Goal: Find specific page/section: Find specific page/section

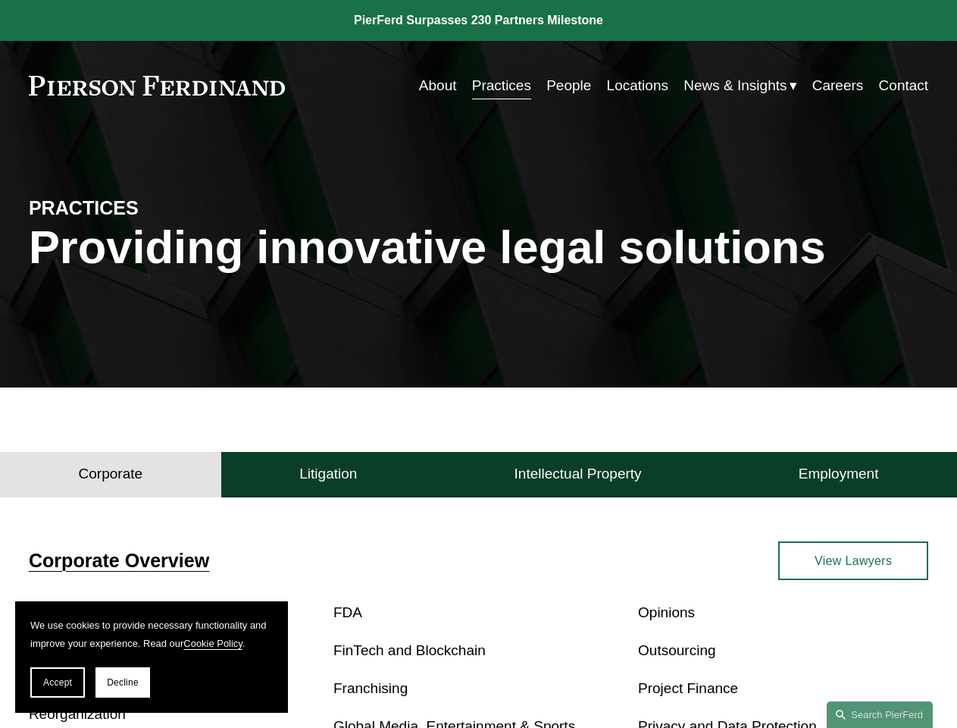
click at [58, 682] on span "Accept" at bounding box center [57, 682] width 29 height 11
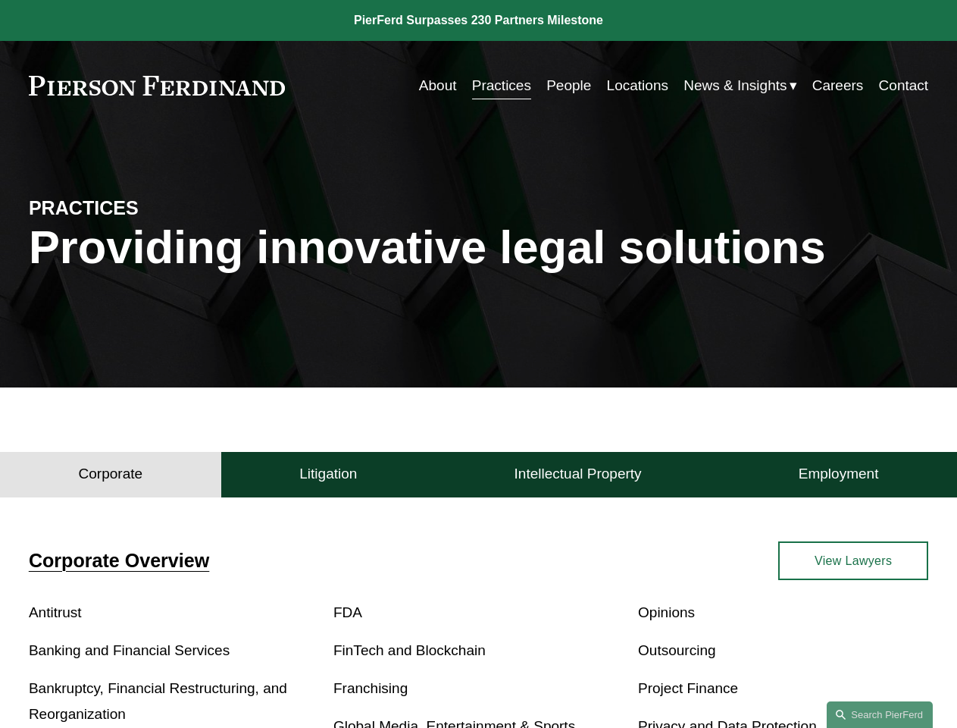
click at [123, 682] on p "Bankruptcy, Financial Restructuring, and Reorganization" at bounding box center [174, 701] width 290 height 52
click at [111, 478] on h4 "Corporate" at bounding box center [111, 474] width 64 height 18
click at [328, 478] on h4 "Litigation" at bounding box center [328, 474] width 58 height 18
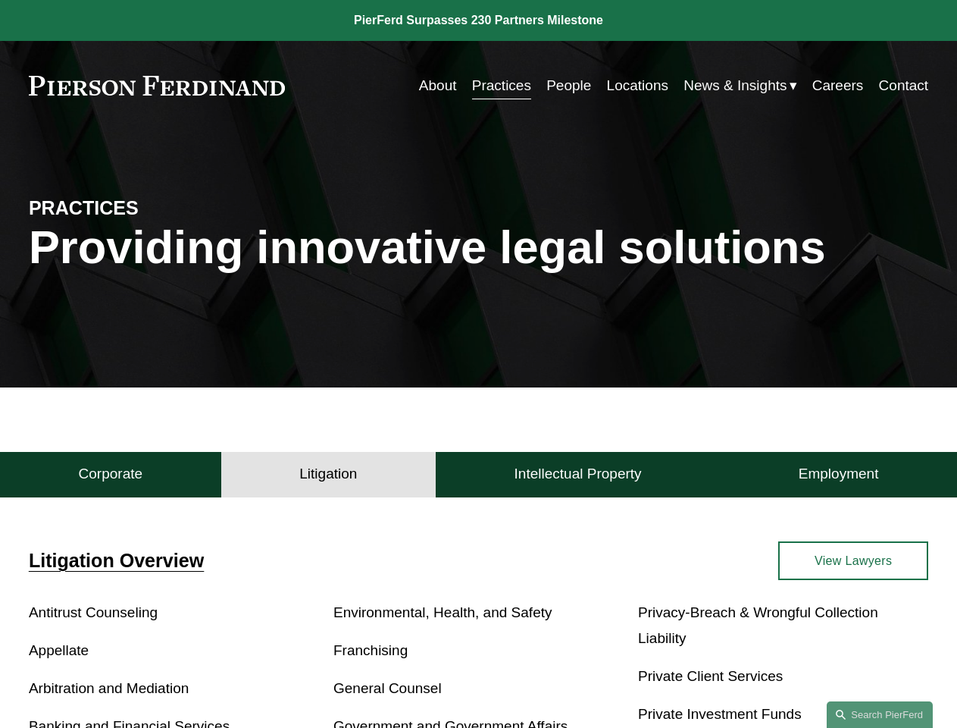
click at [578, 478] on h4 "Intellectual Property" at bounding box center [578, 474] width 127 height 18
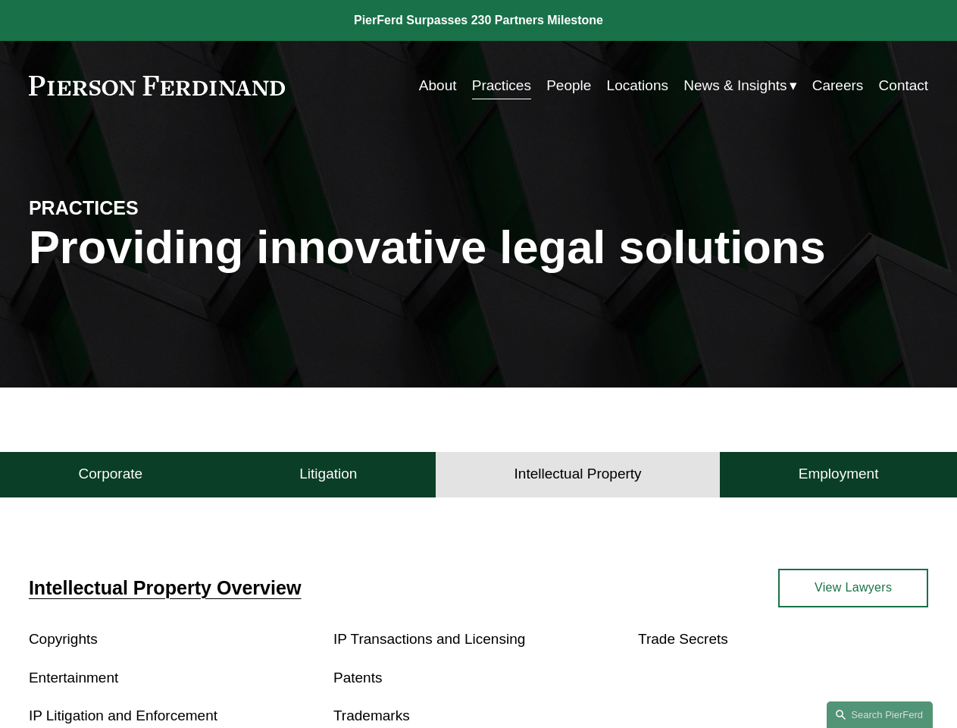
click at [838, 478] on h4 "Employment" at bounding box center [839, 474] width 80 height 18
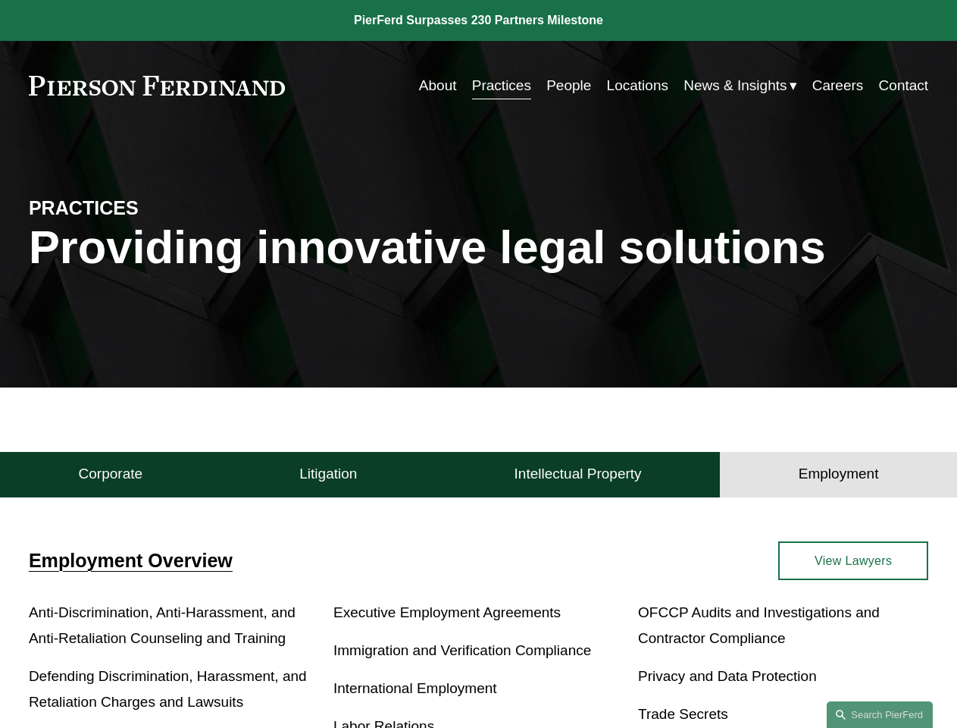
click at [880, 714] on link "Search this site" at bounding box center [880, 714] width 106 height 27
